Goal: Task Accomplishment & Management: Use online tool/utility

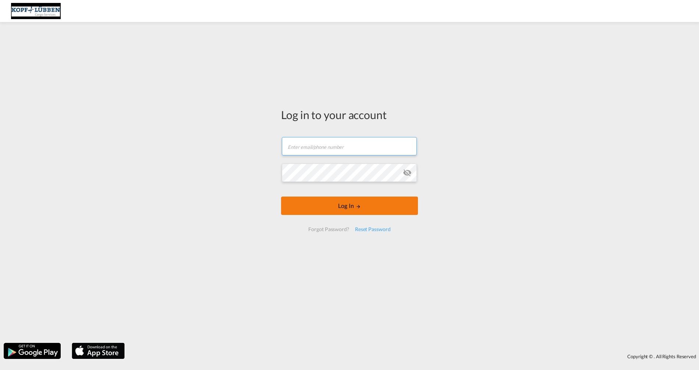
type input "[PERSON_NAME][EMAIL_ADDRESS][PERSON_NAME][DOMAIN_NAME]"
click at [356, 207] on md-icon "LOGIN" at bounding box center [358, 206] width 5 height 5
